Goal: Transaction & Acquisition: Book appointment/travel/reservation

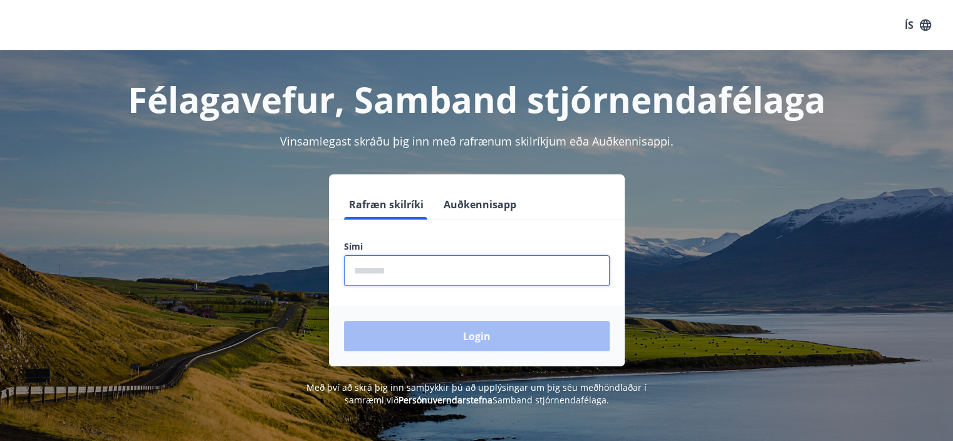
click at [416, 265] on input "phone" at bounding box center [477, 270] width 266 height 31
type input "********"
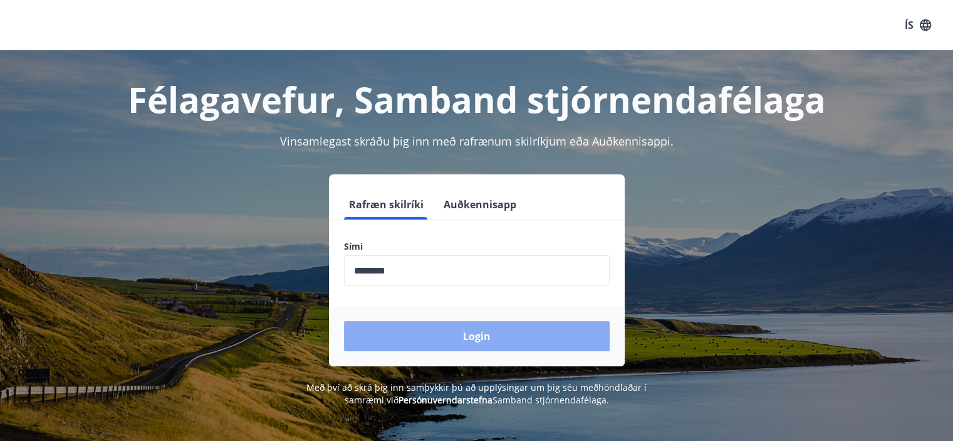
drag, startPoint x: 479, startPoint y: 338, endPoint x: 476, endPoint y: 355, distance: 17.2
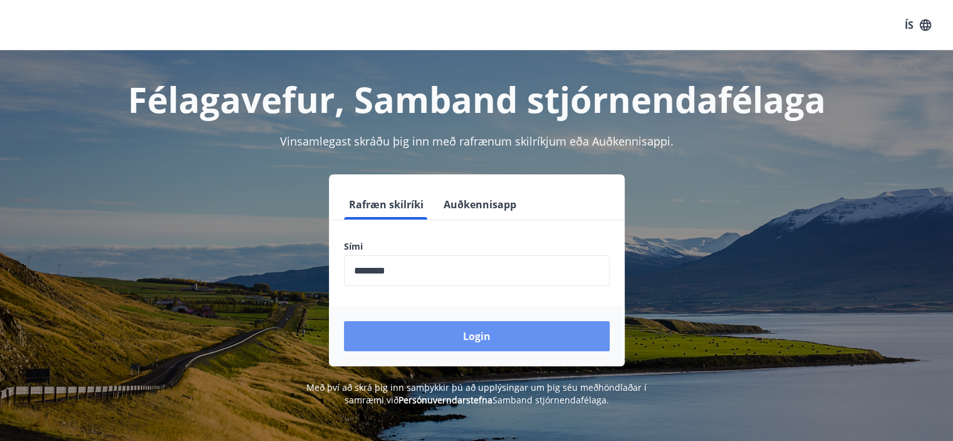
click at [479, 338] on button "Login" at bounding box center [477, 336] width 266 height 30
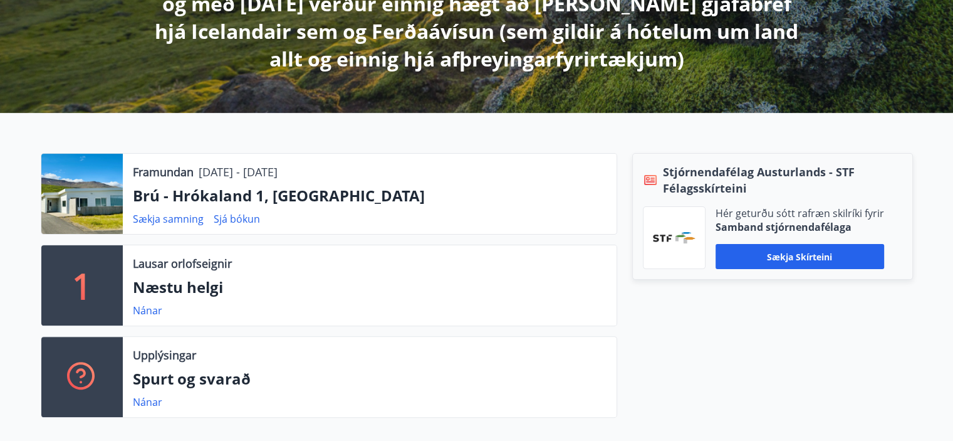
scroll to position [313, 0]
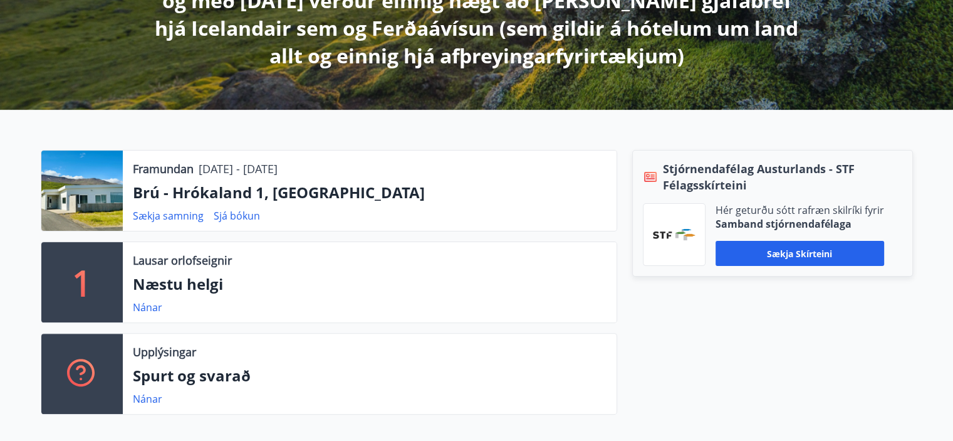
click at [88, 192] on div at bounding box center [81, 190] width 81 height 80
click at [291, 177] on div "Framundan 01.09.2025 - 05.09.2025 Brú - Hrókaland 1, Akureyri Sækja samning Sjá…" at bounding box center [370, 190] width 494 height 80
click at [434, 197] on p "Brú - Hrókaland 1, Akureyri" at bounding box center [370, 192] width 474 height 21
click at [221, 216] on link "Sjá bókun" at bounding box center [237, 216] width 46 height 14
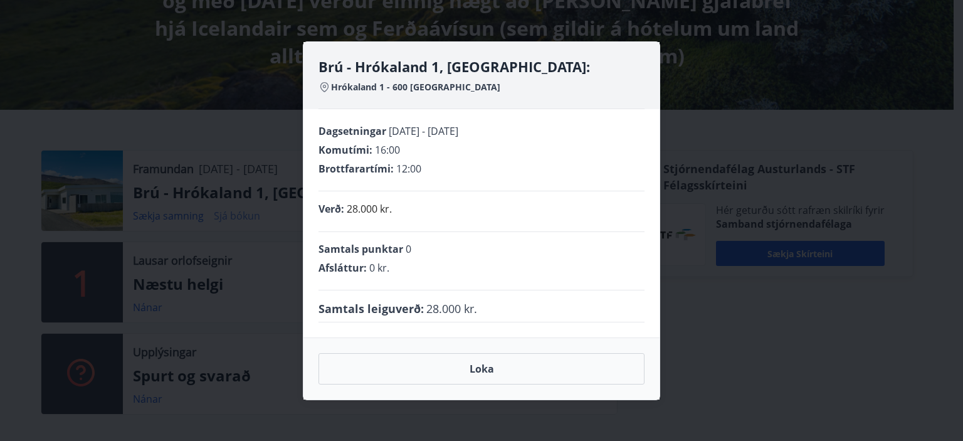
click at [221, 216] on div "Brú - Hrókaland 1, Akureyri: Hrókaland 1 - 600 Akureyri Dagsetningar 01.09.2025…" at bounding box center [481, 220] width 963 height 441
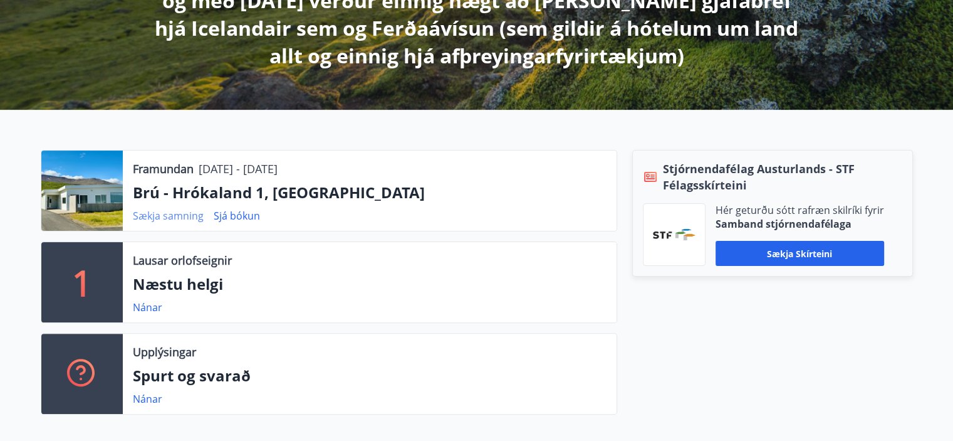
click at [175, 216] on link "Sækja samning" at bounding box center [168, 216] width 71 height 14
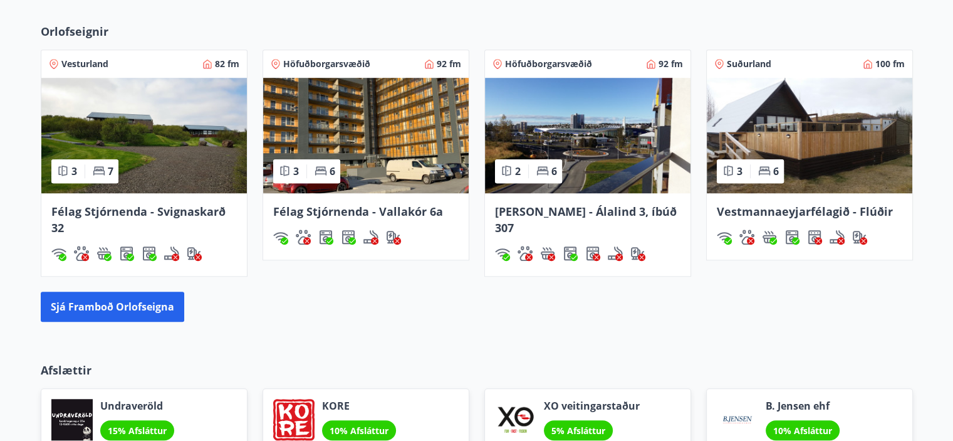
scroll to position [1013, 0]
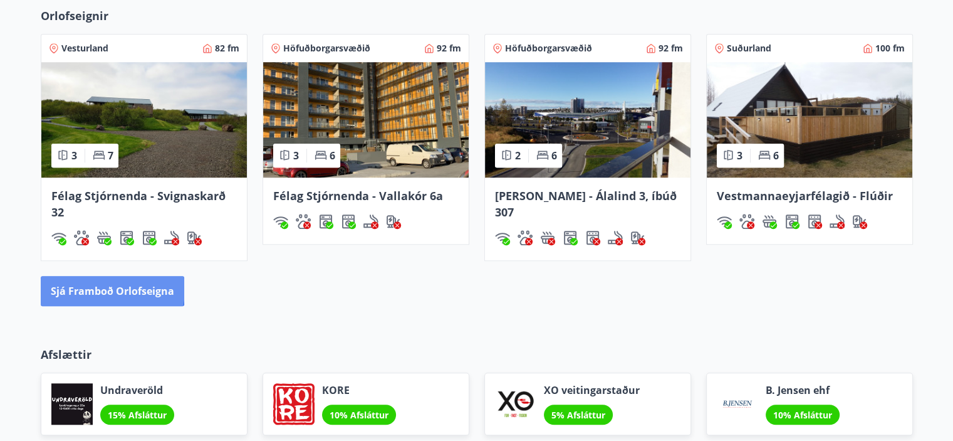
click at [898, 107] on img at bounding box center [810, 119] width 206 height 115
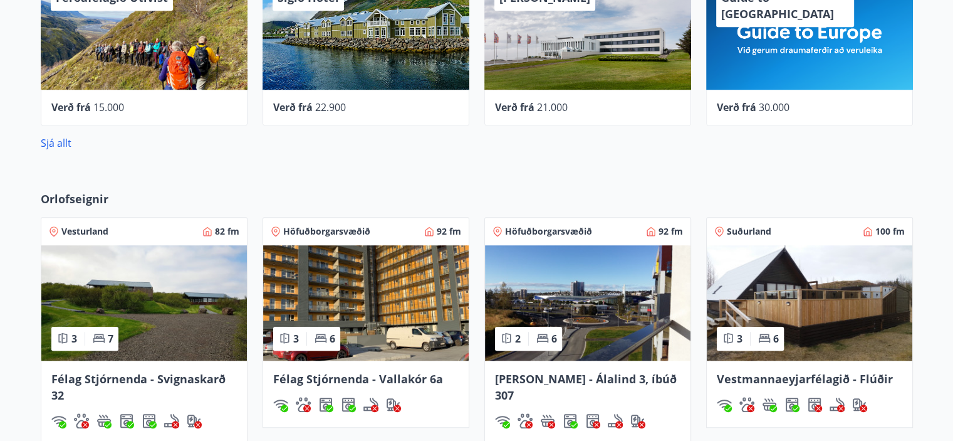
scroll to position [1008, 0]
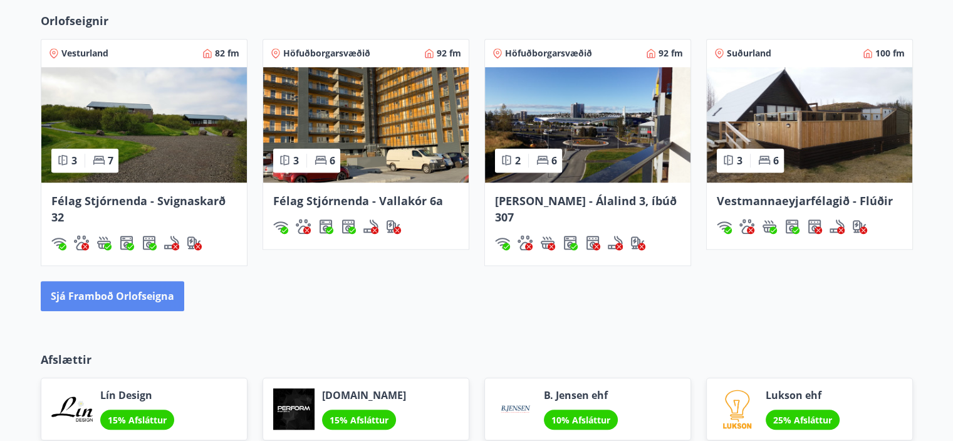
click at [95, 293] on button "Sjá framboð orlofseigna" at bounding box center [113, 296] width 144 height 30
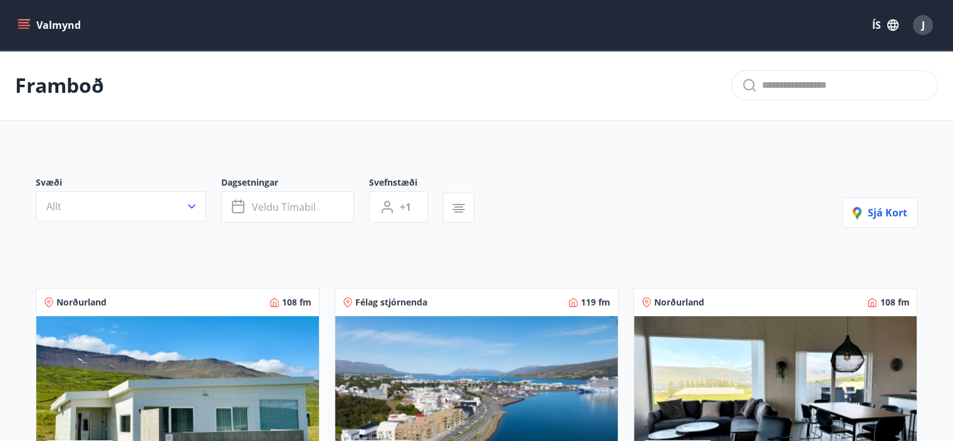
scroll to position [251, 0]
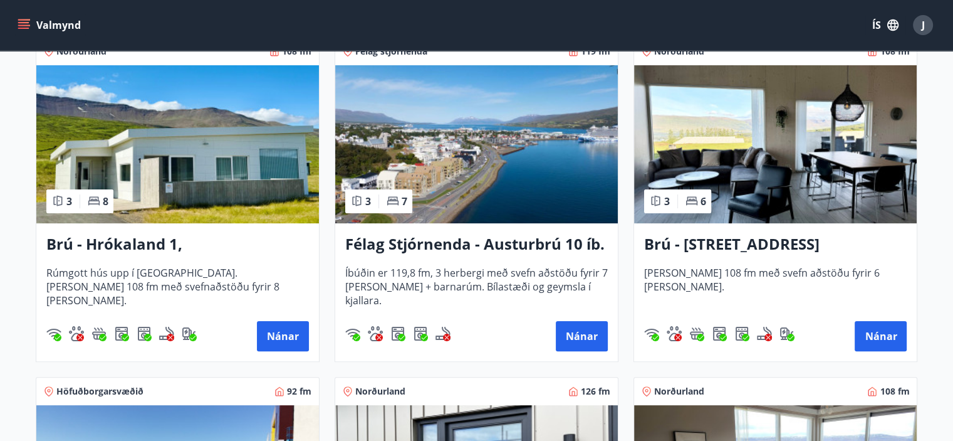
click at [173, 182] on img at bounding box center [177, 144] width 283 height 158
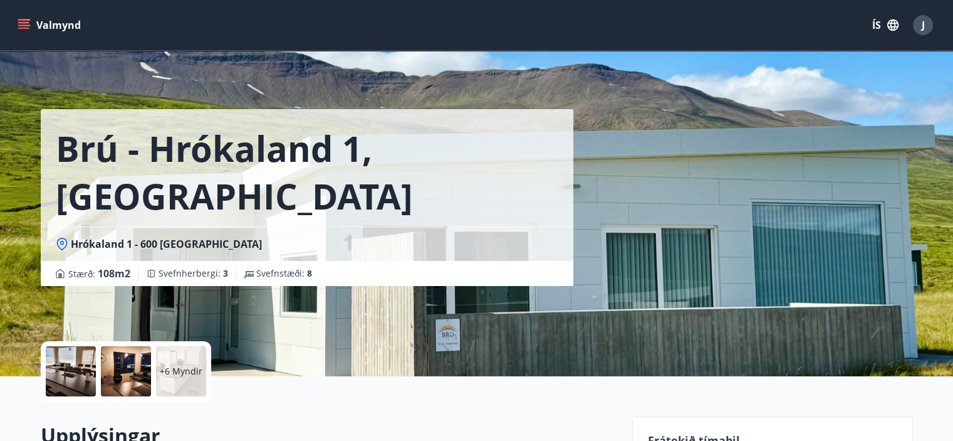
click at [68, 373] on div at bounding box center [71, 371] width 50 height 50
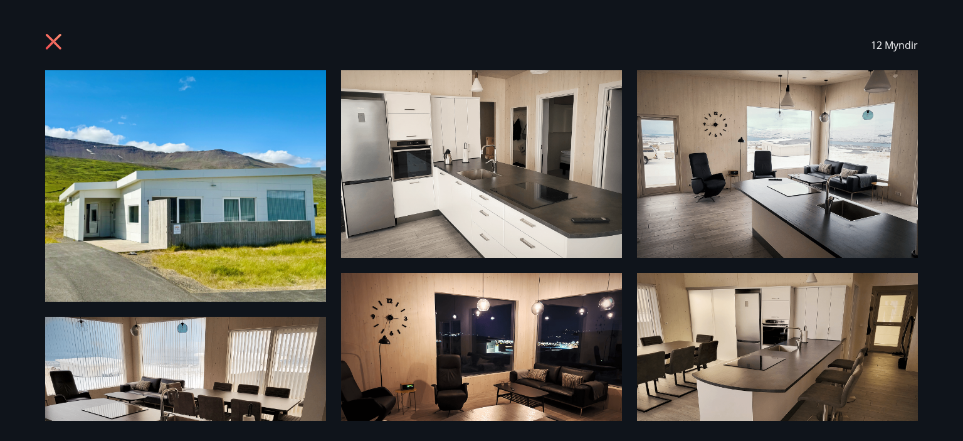
click at [53, 41] on icon at bounding box center [53, 41] width 3 height 3
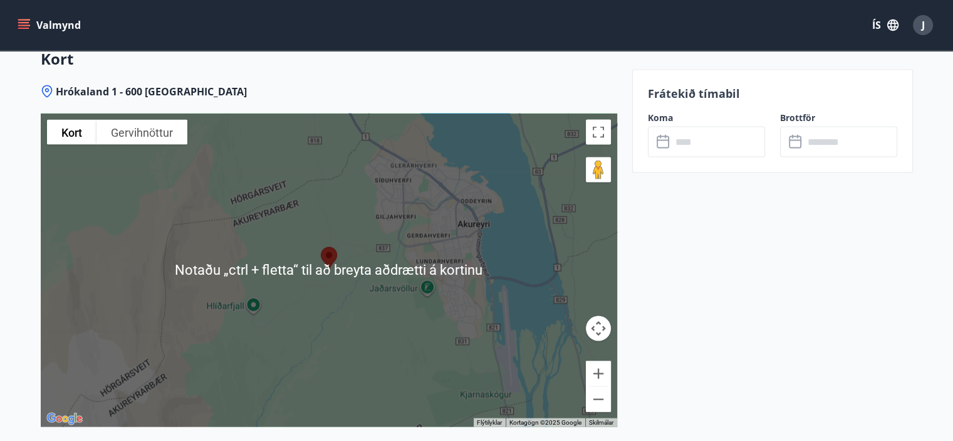
scroll to position [2382, 0]
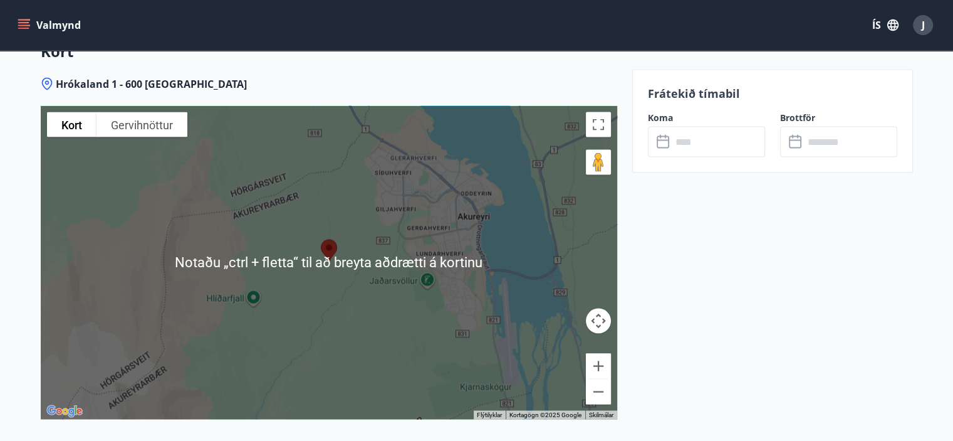
click at [328, 258] on img at bounding box center [329, 250] width 26 height 33
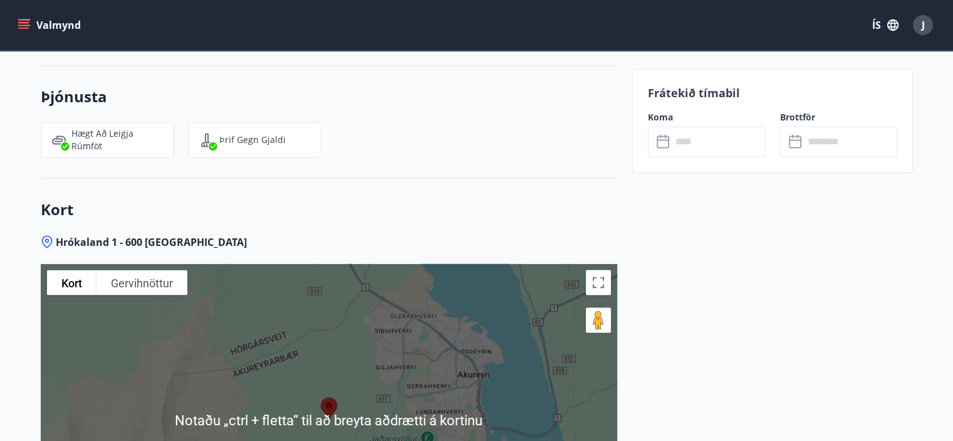
scroll to position [2445, 0]
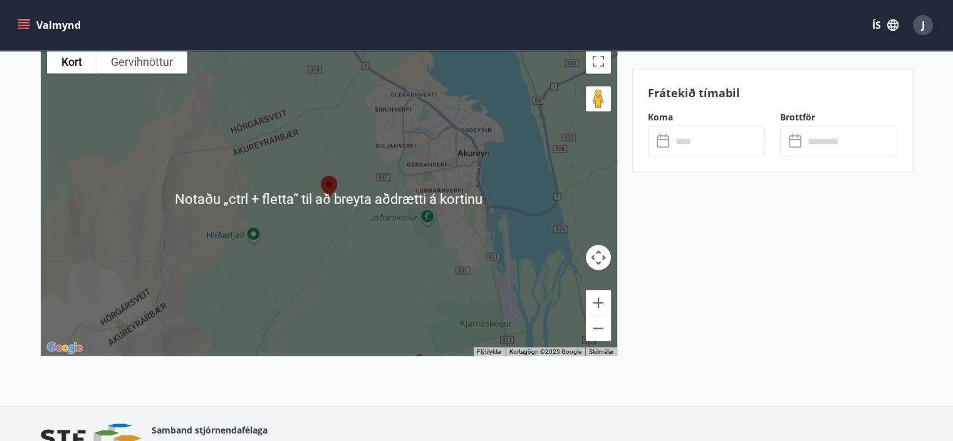
click at [359, 216] on div at bounding box center [329, 199] width 577 height 313
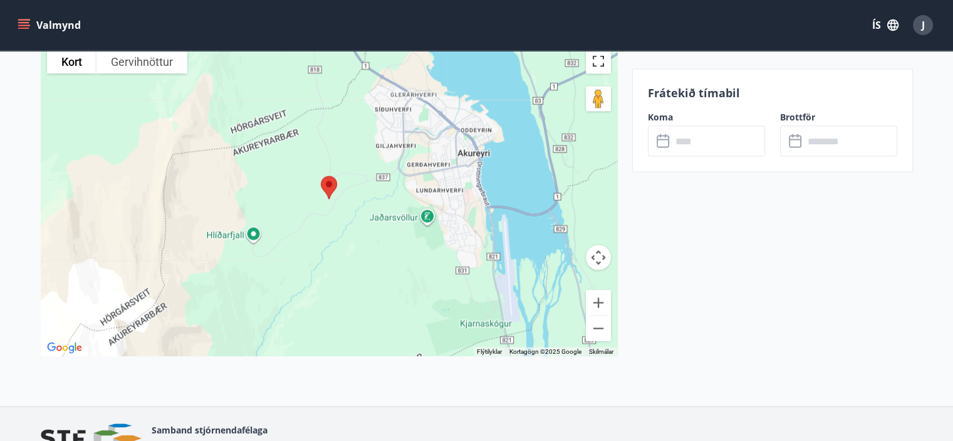
click at [594, 60] on button "Breyta yfirsýn á öllum skjánum" at bounding box center [598, 61] width 25 height 25
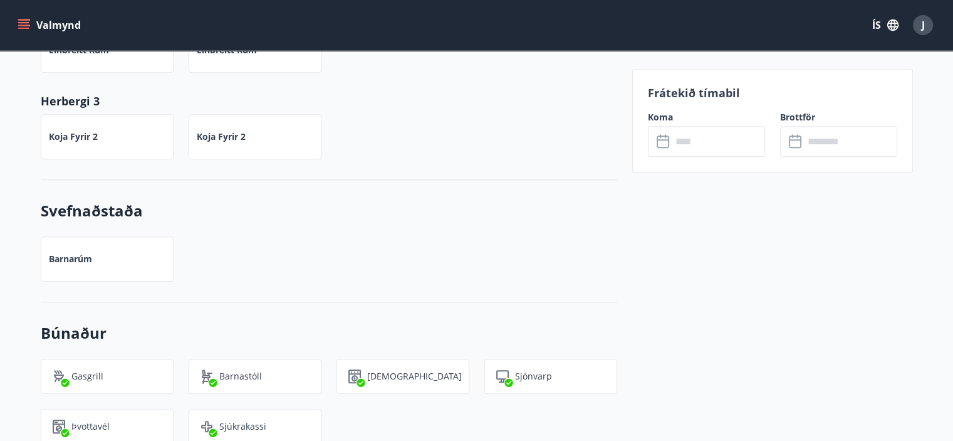
scroll to position [884, 0]
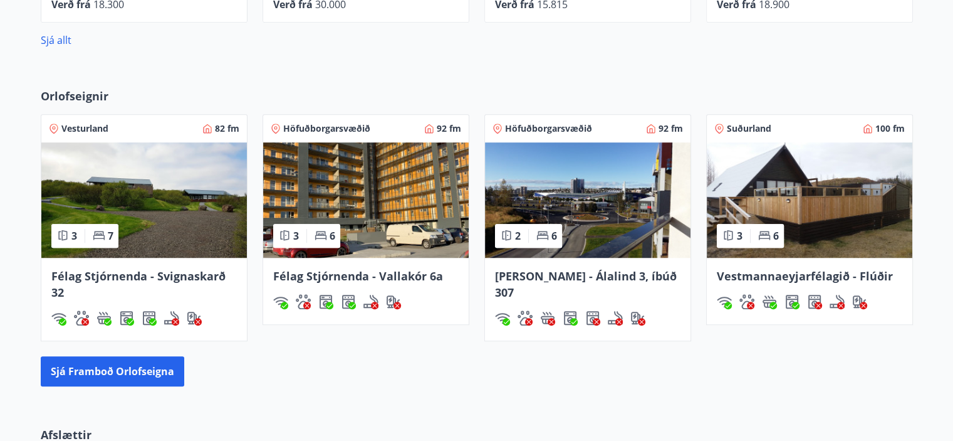
scroll to position [940, 0]
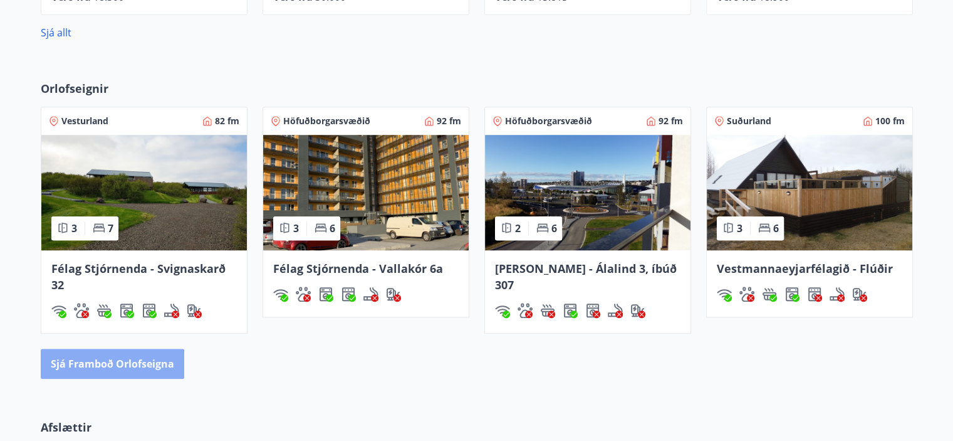
click at [99, 366] on button "Sjá framboð orlofseigna" at bounding box center [113, 364] width 144 height 30
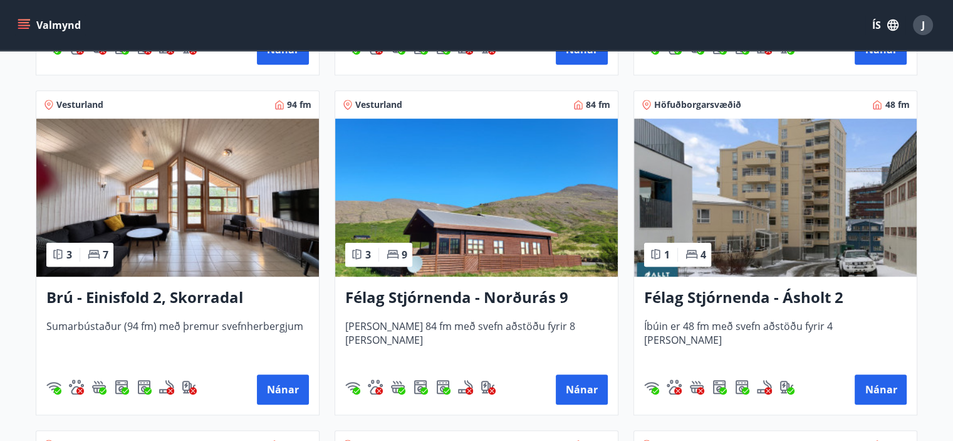
scroll to position [878, 0]
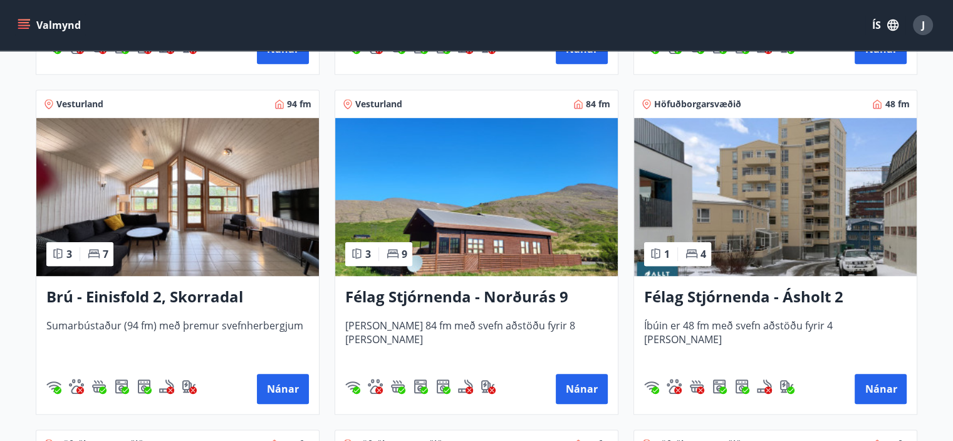
click at [190, 235] on img at bounding box center [177, 197] width 283 height 158
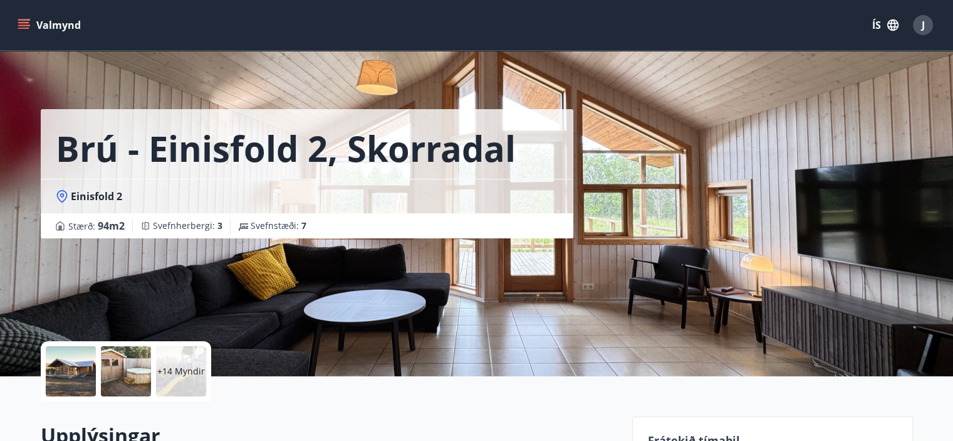
click at [76, 377] on div at bounding box center [71, 371] width 50 height 50
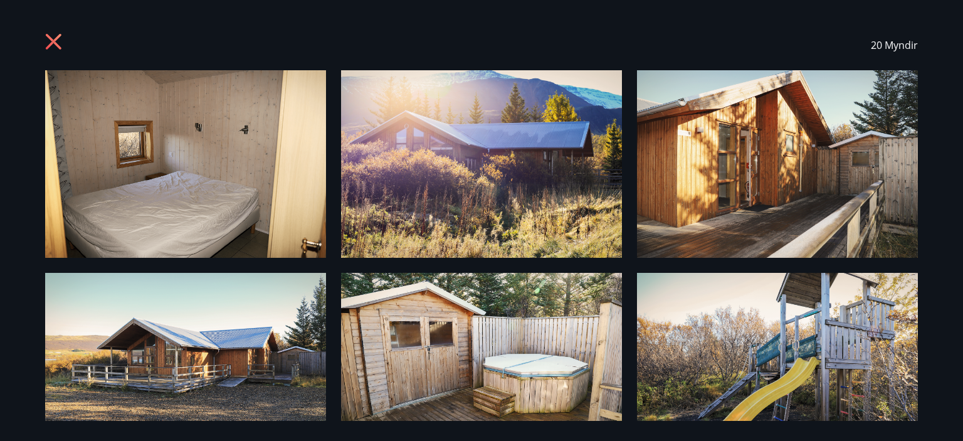
click at [44, 44] on div "20 Myndir" at bounding box center [481, 45] width 903 height 50
click at [53, 37] on icon at bounding box center [55, 43] width 20 height 20
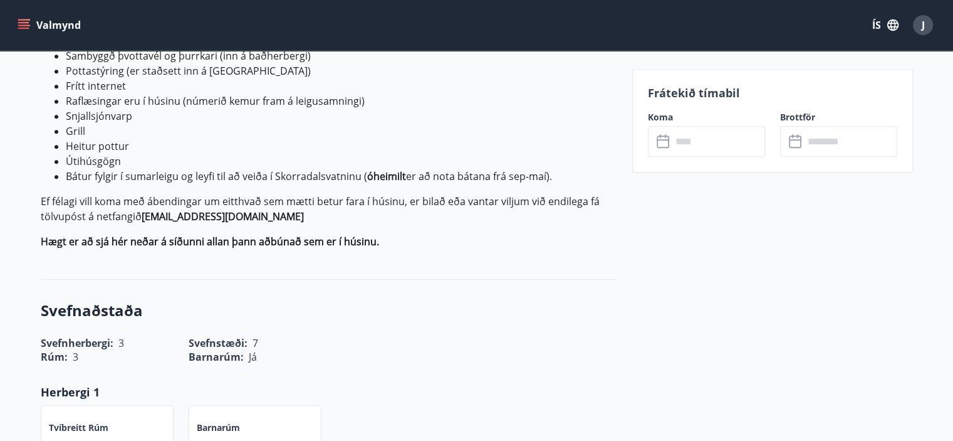
scroll to position [627, 0]
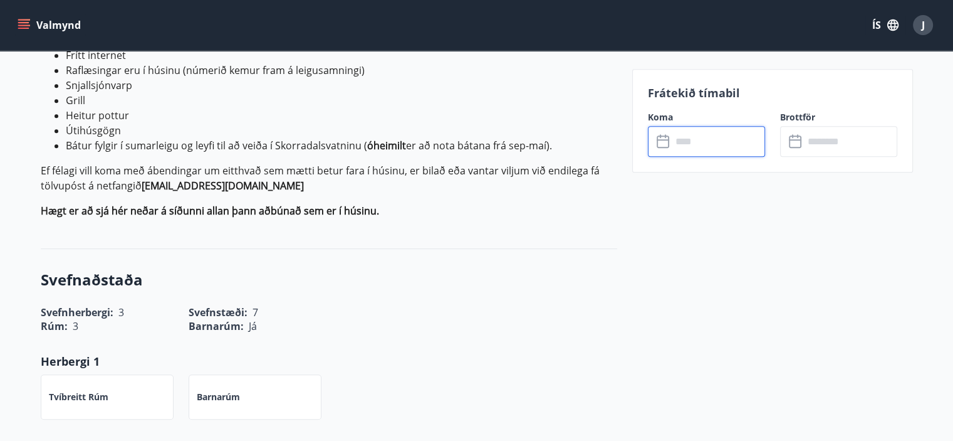
click at [710, 142] on input "text" at bounding box center [718, 141] width 93 height 31
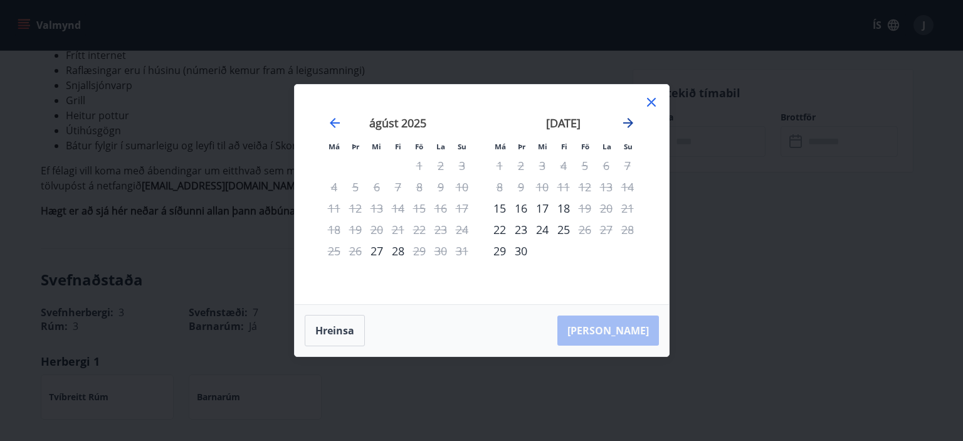
click at [627, 122] on icon "Move forward to switch to the next month." at bounding box center [628, 122] width 15 height 15
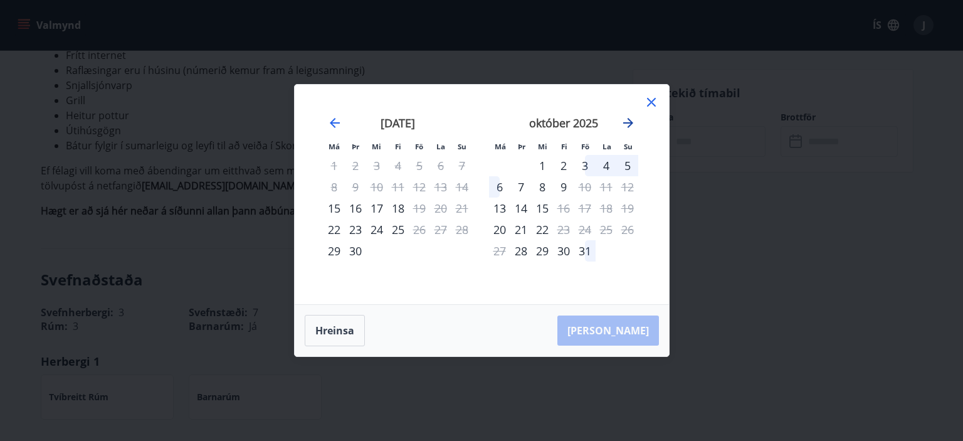
click at [627, 122] on icon "Move forward to switch to the next month." at bounding box center [628, 122] width 15 height 15
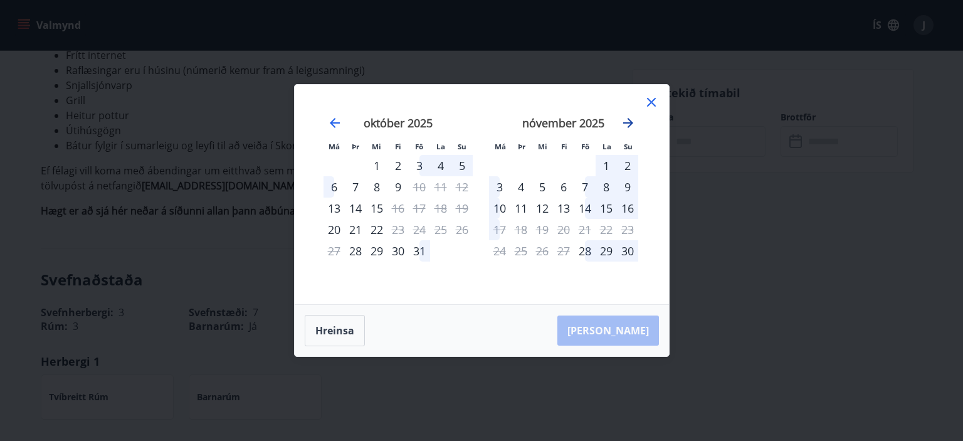
click at [627, 122] on icon "Move forward to switch to the next month." at bounding box center [628, 122] width 15 height 15
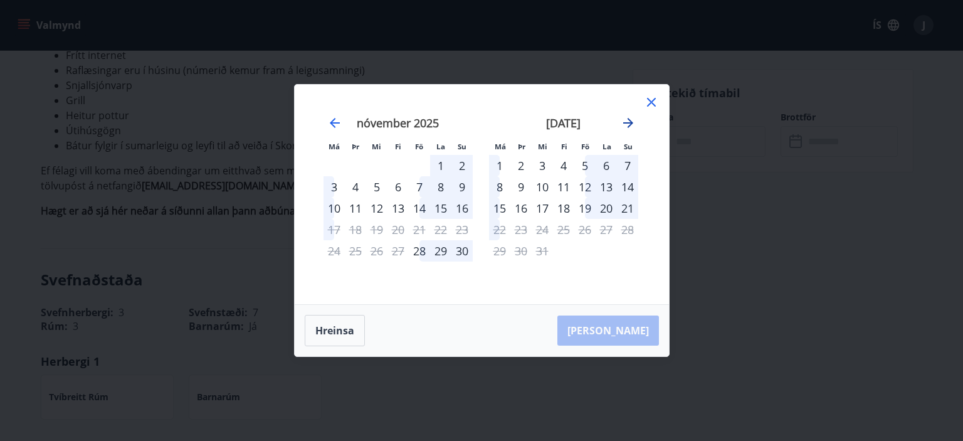
click at [627, 122] on icon "Move forward to switch to the next month." at bounding box center [628, 122] width 15 height 15
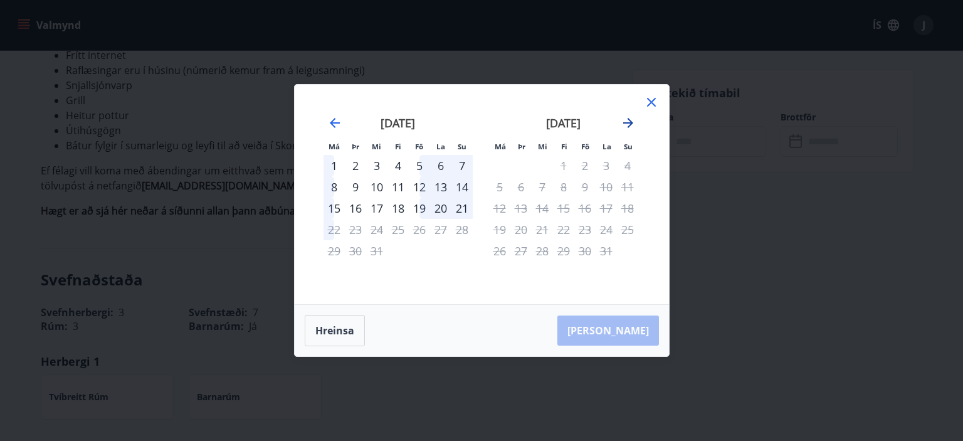
click at [627, 122] on icon "Move forward to switch to the next month." at bounding box center [628, 122] width 15 height 15
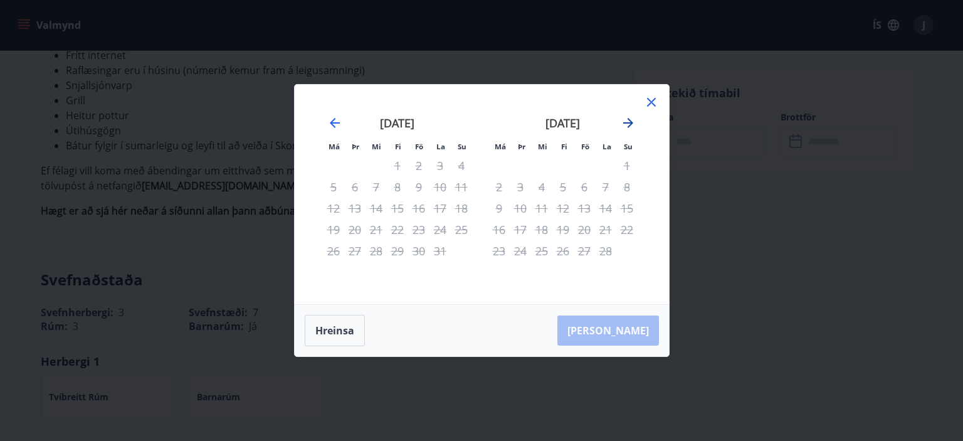
click at [627, 122] on icon "Move forward to switch to the next month." at bounding box center [628, 122] width 15 height 15
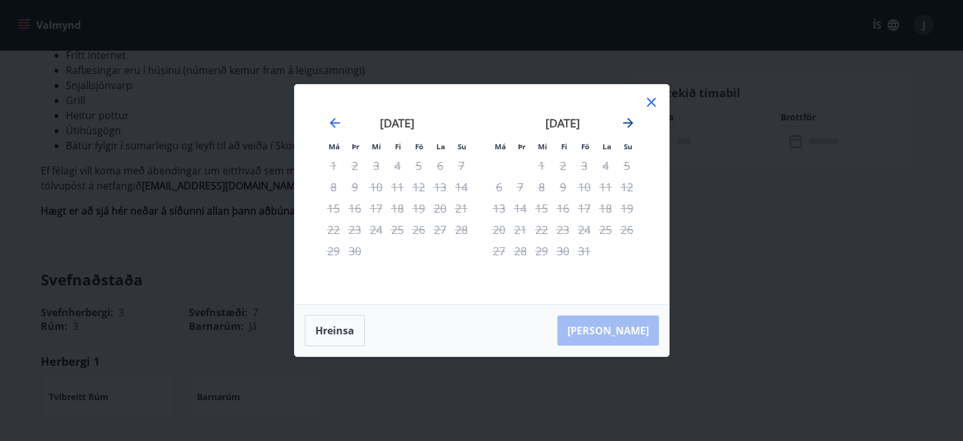
click at [627, 122] on icon "Move forward to switch to the next month." at bounding box center [628, 122] width 15 height 15
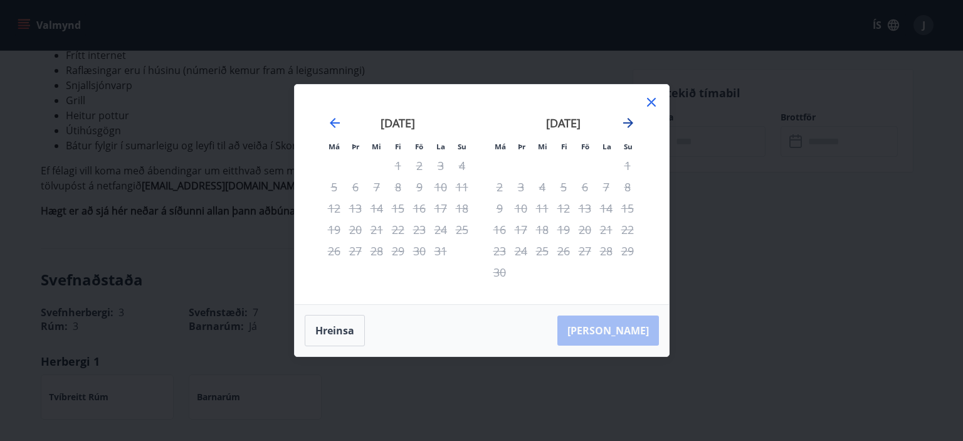
click at [627, 122] on icon "Move forward to switch to the next month." at bounding box center [628, 122] width 15 height 15
click at [628, 122] on icon "Move forward to switch to the next month." at bounding box center [628, 122] width 15 height 15
click at [331, 122] on icon "Move backward to switch to the previous month." at bounding box center [335, 123] width 10 height 10
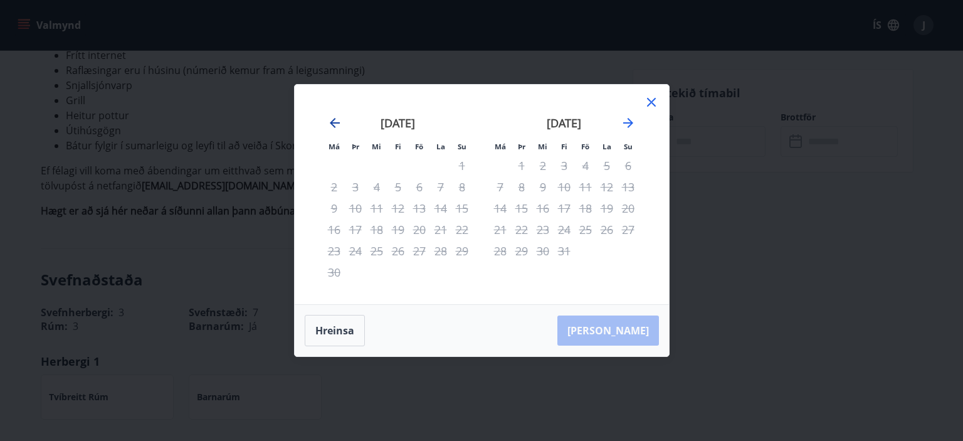
click at [332, 122] on icon "Move backward to switch to the previous month." at bounding box center [335, 123] width 10 height 10
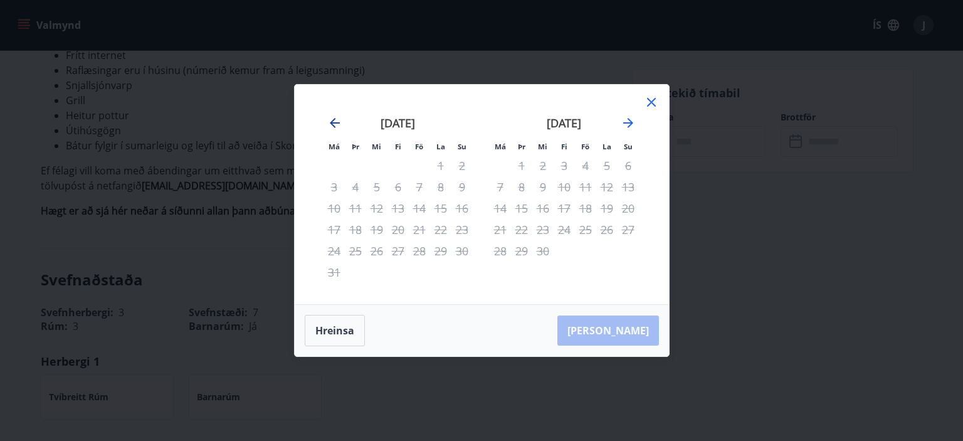
click at [332, 122] on icon "Move backward to switch to the previous month." at bounding box center [335, 123] width 10 height 10
click at [629, 125] on icon "Move forward to switch to the next month." at bounding box center [628, 123] width 10 height 10
click at [629, 125] on icon "Move forward to switch to the next month." at bounding box center [628, 122] width 15 height 15
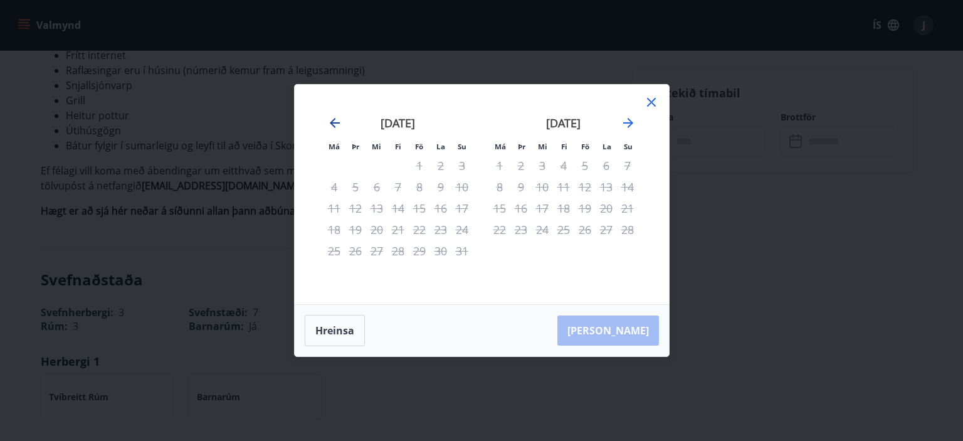
click at [337, 124] on icon "Move backward to switch to the previous month." at bounding box center [334, 122] width 15 height 15
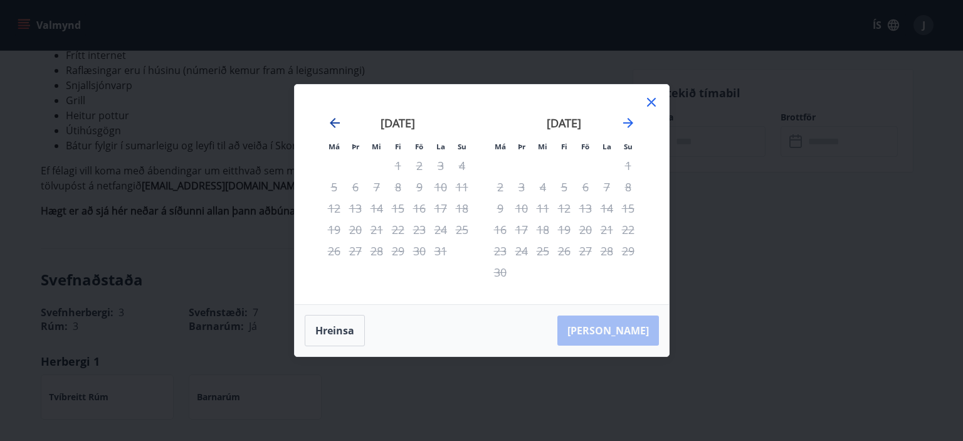
click at [331, 124] on icon "Move backward to switch to the previous month." at bounding box center [335, 123] width 10 height 10
click at [337, 338] on button "Hreinsa" at bounding box center [335, 330] width 60 height 31
click at [651, 102] on icon at bounding box center [651, 103] width 2 height 2
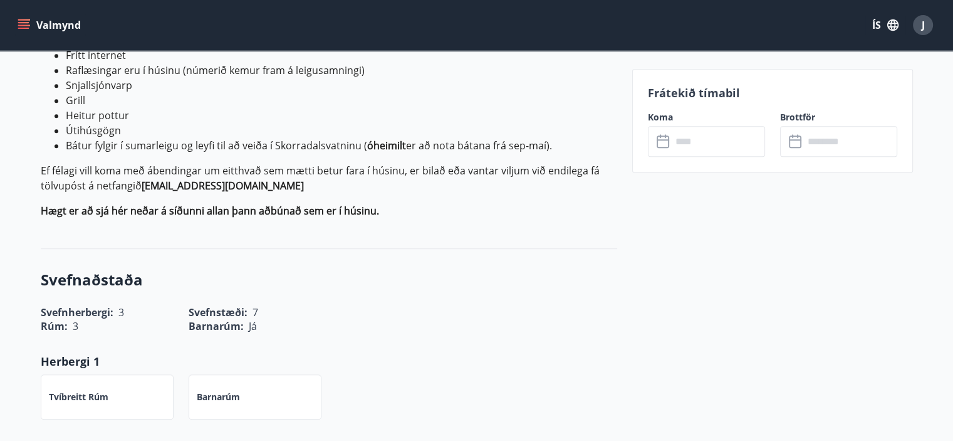
click at [669, 140] on icon at bounding box center [664, 141] width 15 height 15
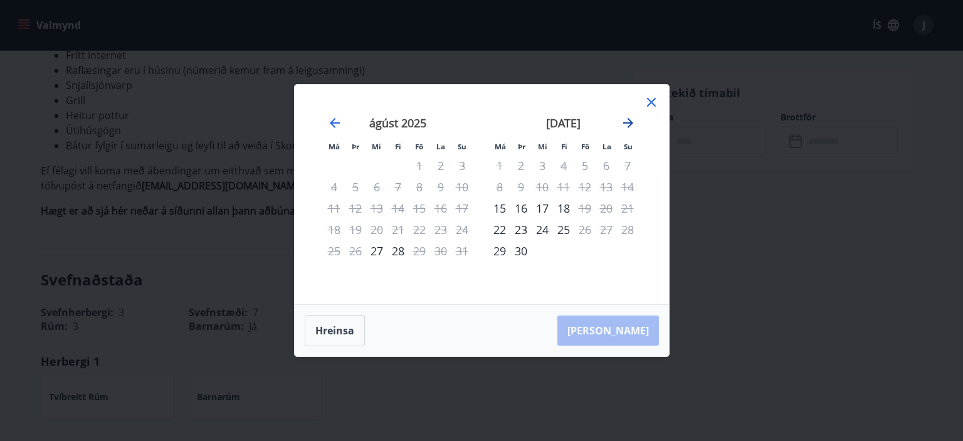
click at [624, 125] on icon "Move forward to switch to the next month." at bounding box center [628, 122] width 15 height 15
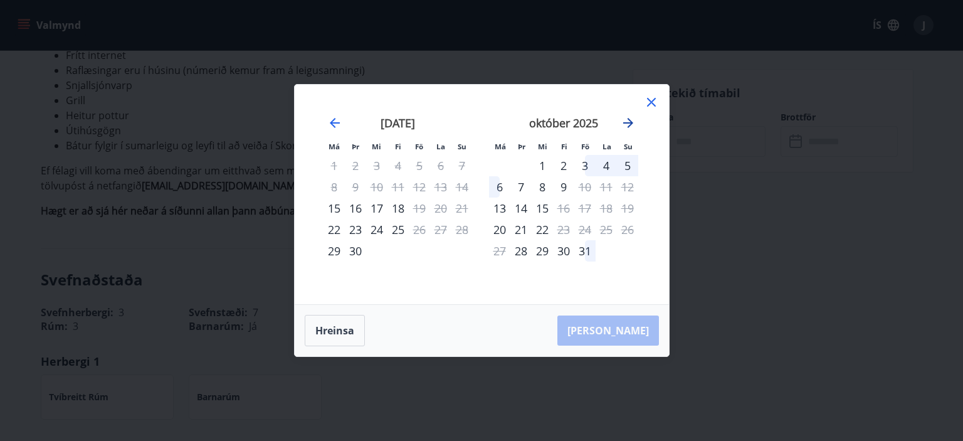
click at [624, 125] on icon "Move forward to switch to the next month." at bounding box center [628, 122] width 15 height 15
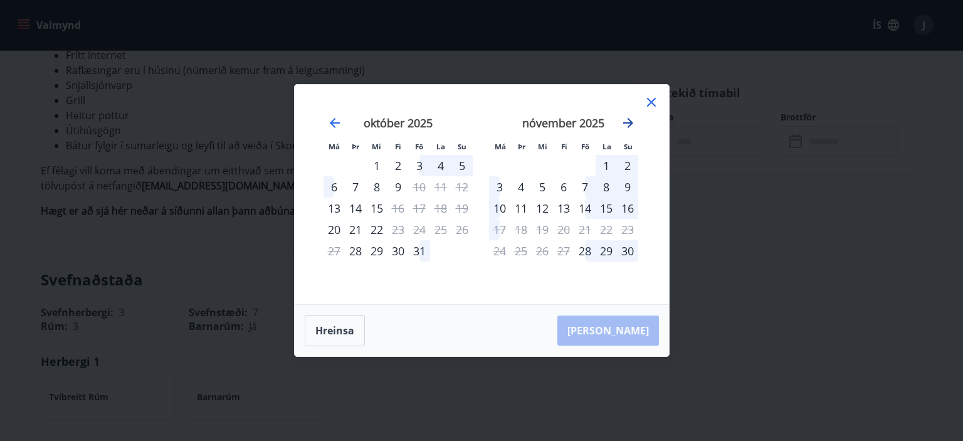
click at [624, 125] on icon "Move forward to switch to the next month." at bounding box center [628, 122] width 15 height 15
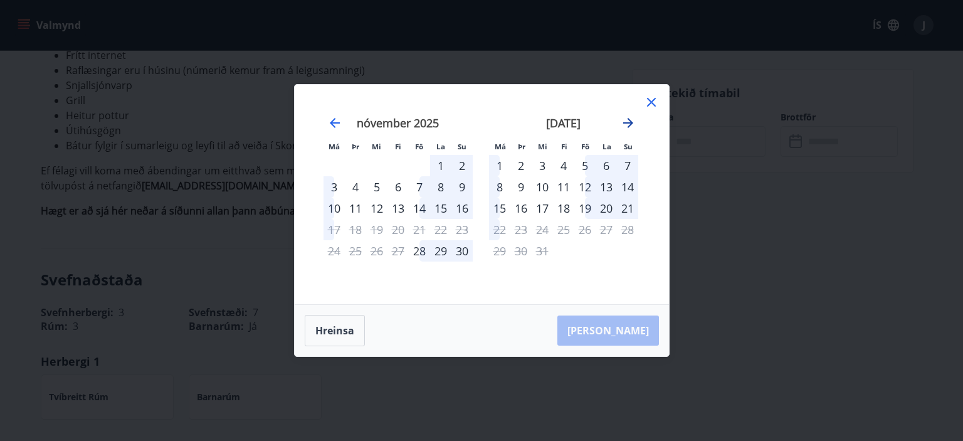
click at [624, 125] on icon "Move forward to switch to the next month." at bounding box center [628, 122] width 15 height 15
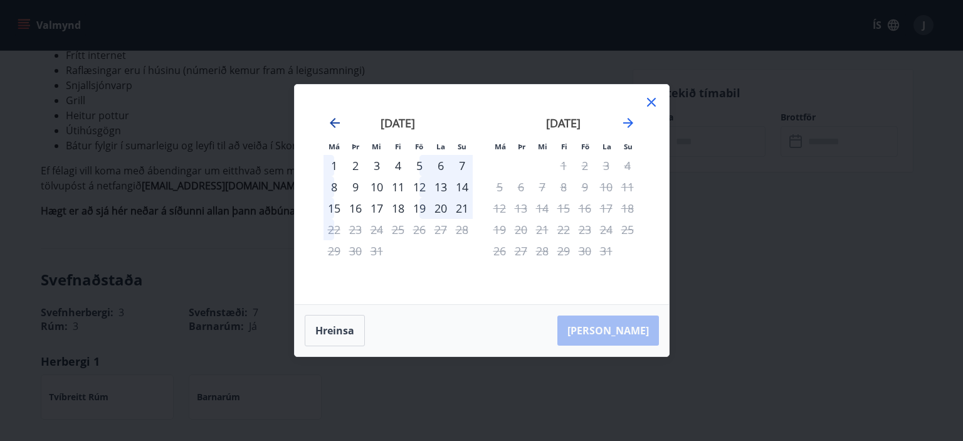
click at [333, 122] on icon "Move backward to switch to the previous month." at bounding box center [334, 122] width 15 height 15
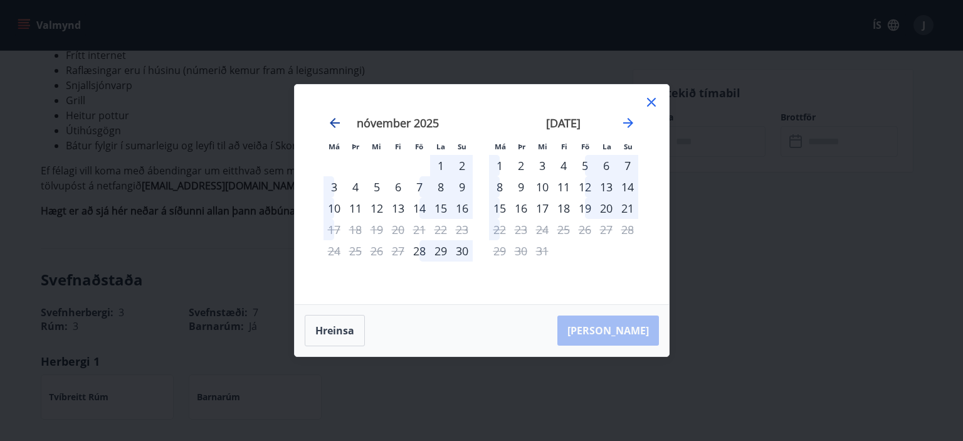
click at [333, 122] on icon "Move backward to switch to the previous month." at bounding box center [334, 122] width 15 height 15
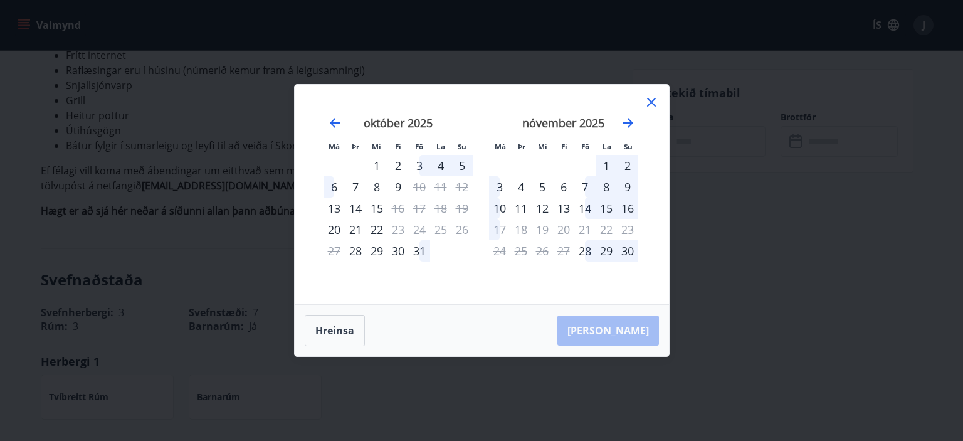
click at [653, 103] on icon at bounding box center [651, 102] width 15 height 15
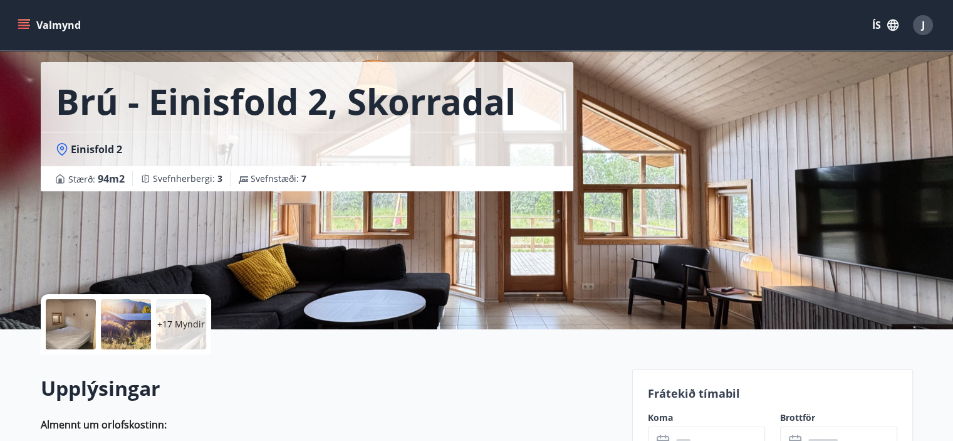
scroll to position [0, 0]
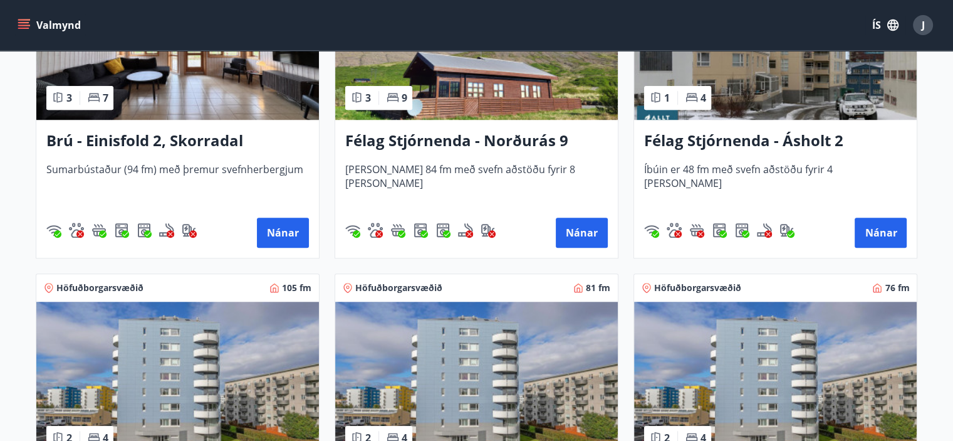
scroll to position [950, 0]
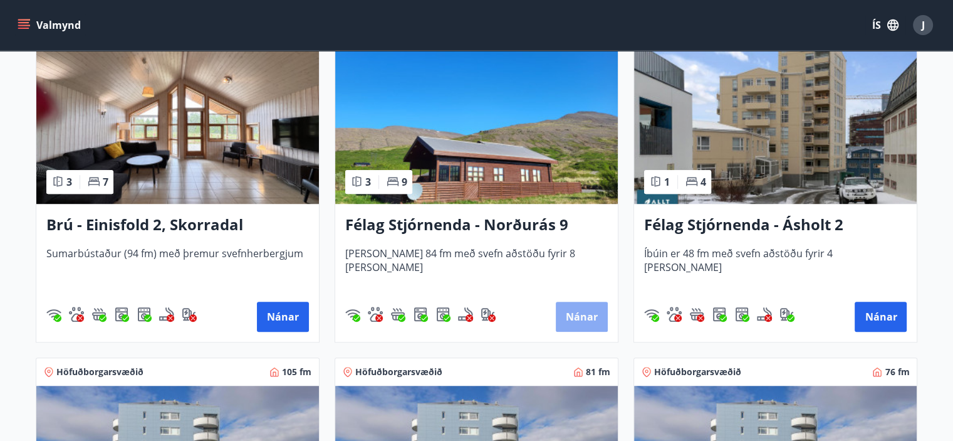
click at [589, 313] on button "Nánar" at bounding box center [582, 317] width 52 height 30
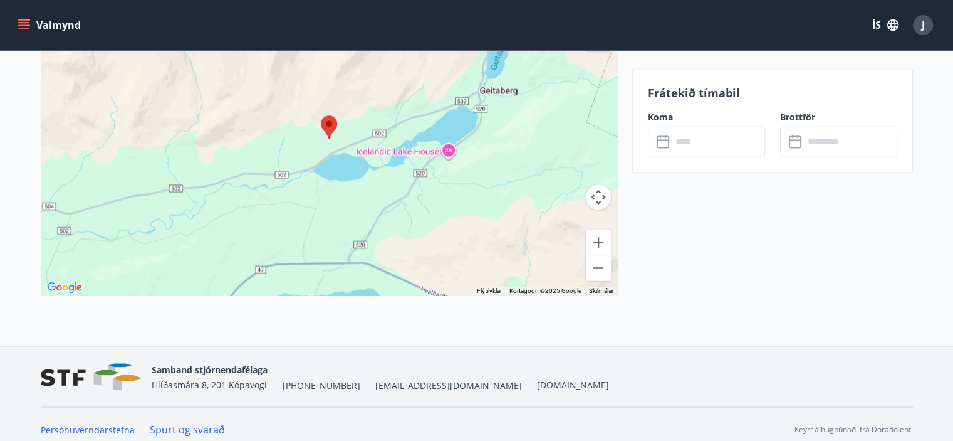
scroll to position [2049, 0]
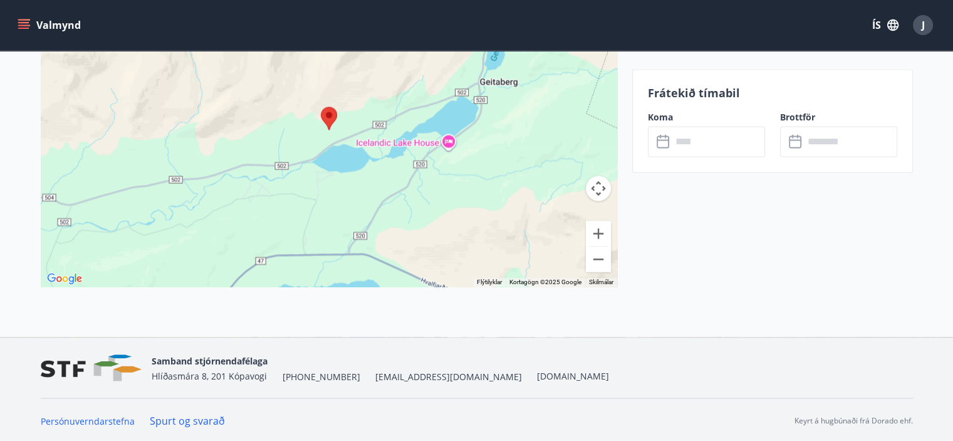
click at [600, 188] on button "Myndavélarstýringar korts" at bounding box center [598, 188] width 25 height 25
click at [410, 167] on div at bounding box center [329, 129] width 577 height 313
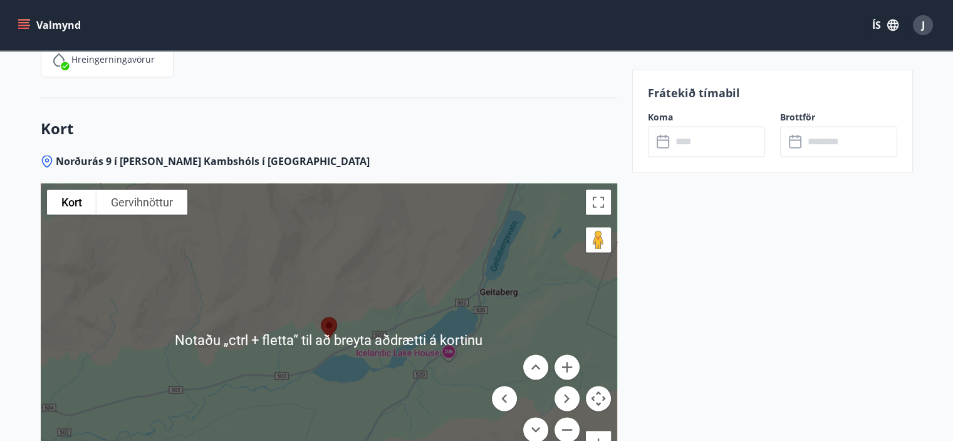
scroll to position [1860, 0]
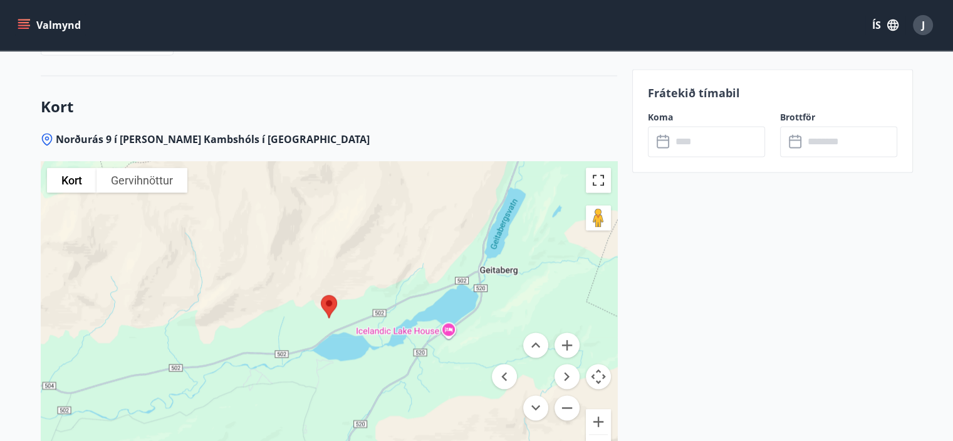
click at [602, 183] on button "Breyta yfirsýn á öllum skjánum" at bounding box center [598, 179] width 25 height 25
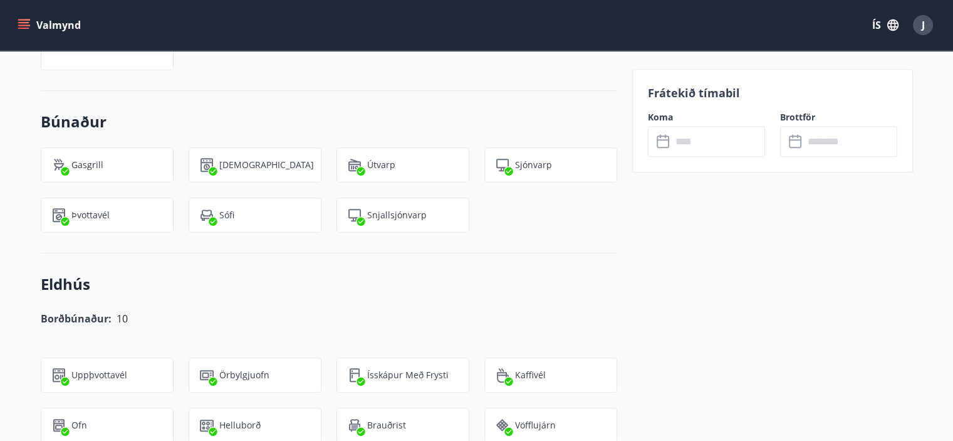
scroll to position [920, 0]
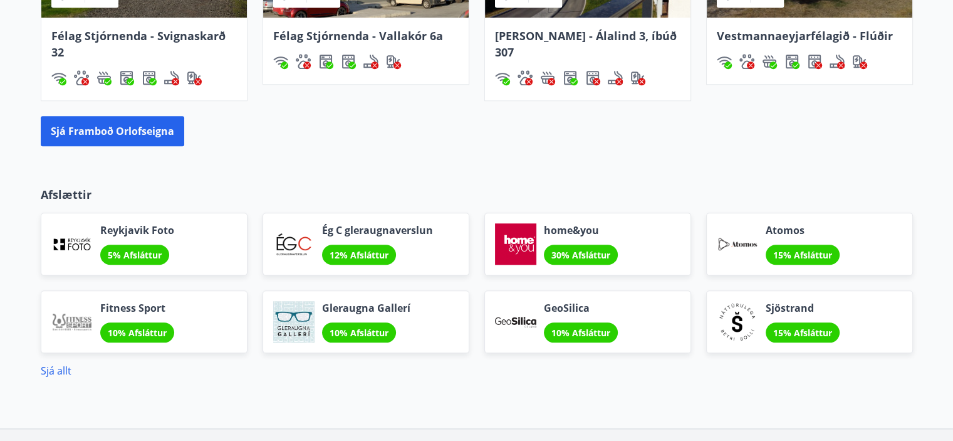
scroll to position [1191, 0]
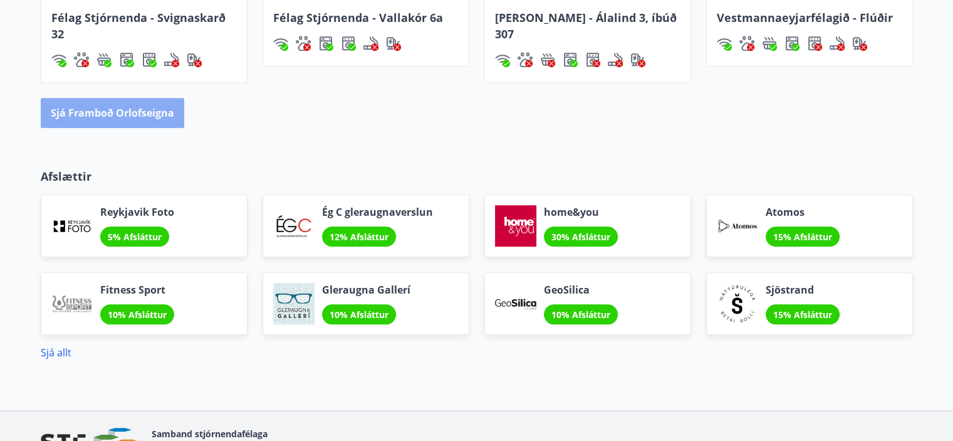
click at [118, 108] on button "Sjá framboð orlofseigna" at bounding box center [113, 113] width 144 height 30
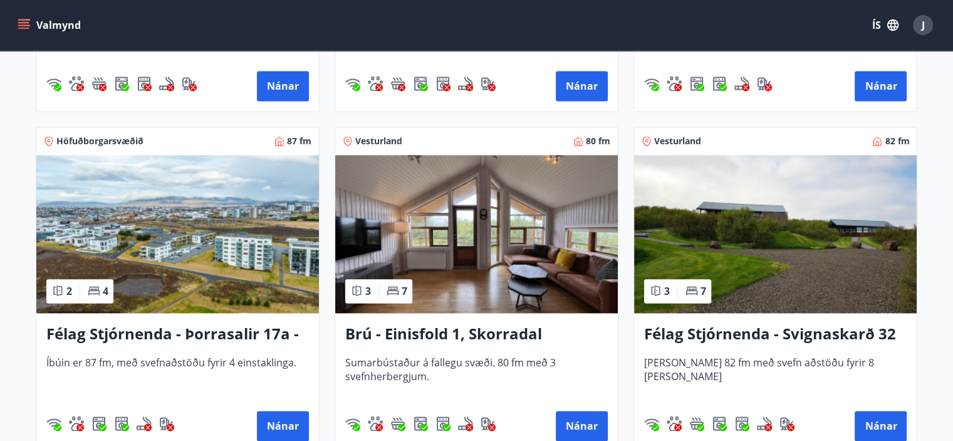
scroll to position [1881, 0]
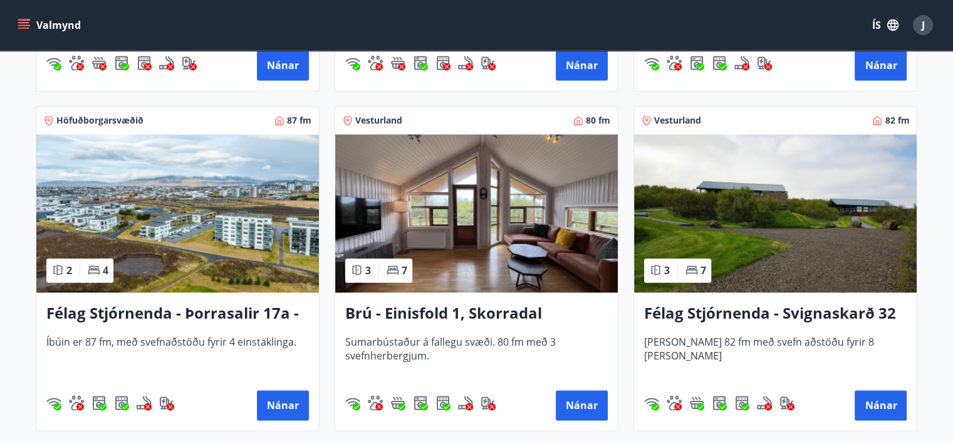
click at [750, 311] on h3 "Félag Stjórnenda - Svignaskarð 32" at bounding box center [775, 313] width 263 height 23
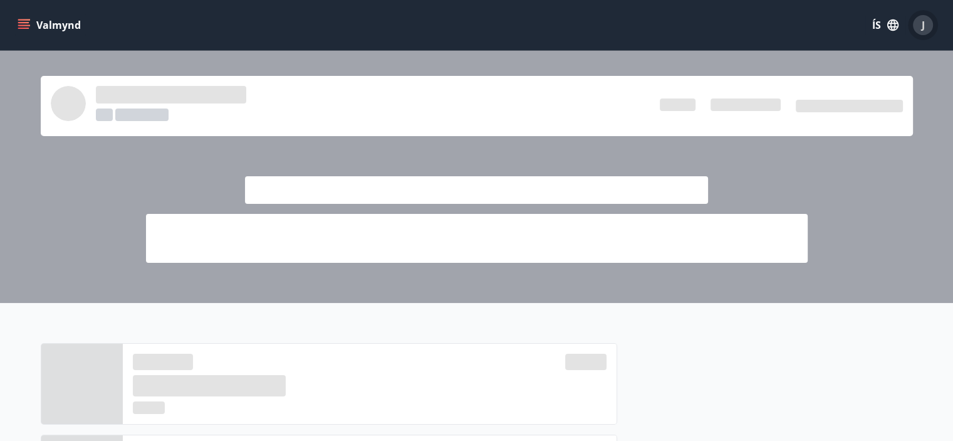
click at [926, 25] on div "J" at bounding box center [923, 25] width 20 height 20
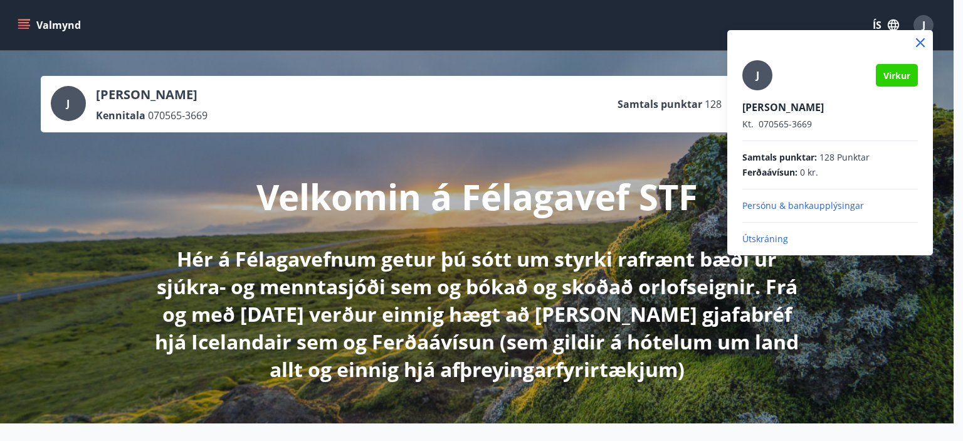
click at [768, 239] on p "Útskráning" at bounding box center [830, 239] width 176 height 13
